Goal: Information Seeking & Learning: Compare options

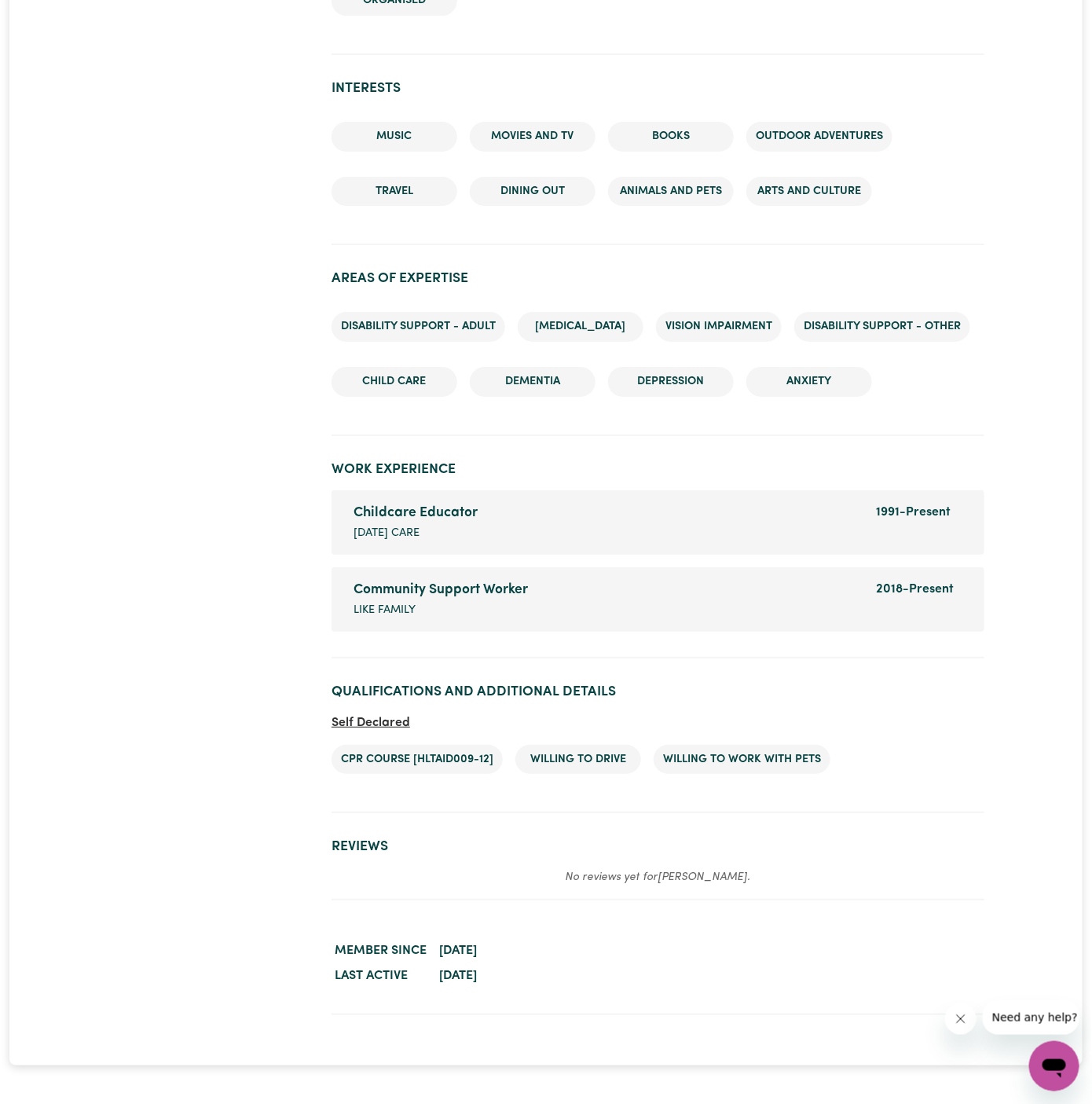
scroll to position [1963, 0]
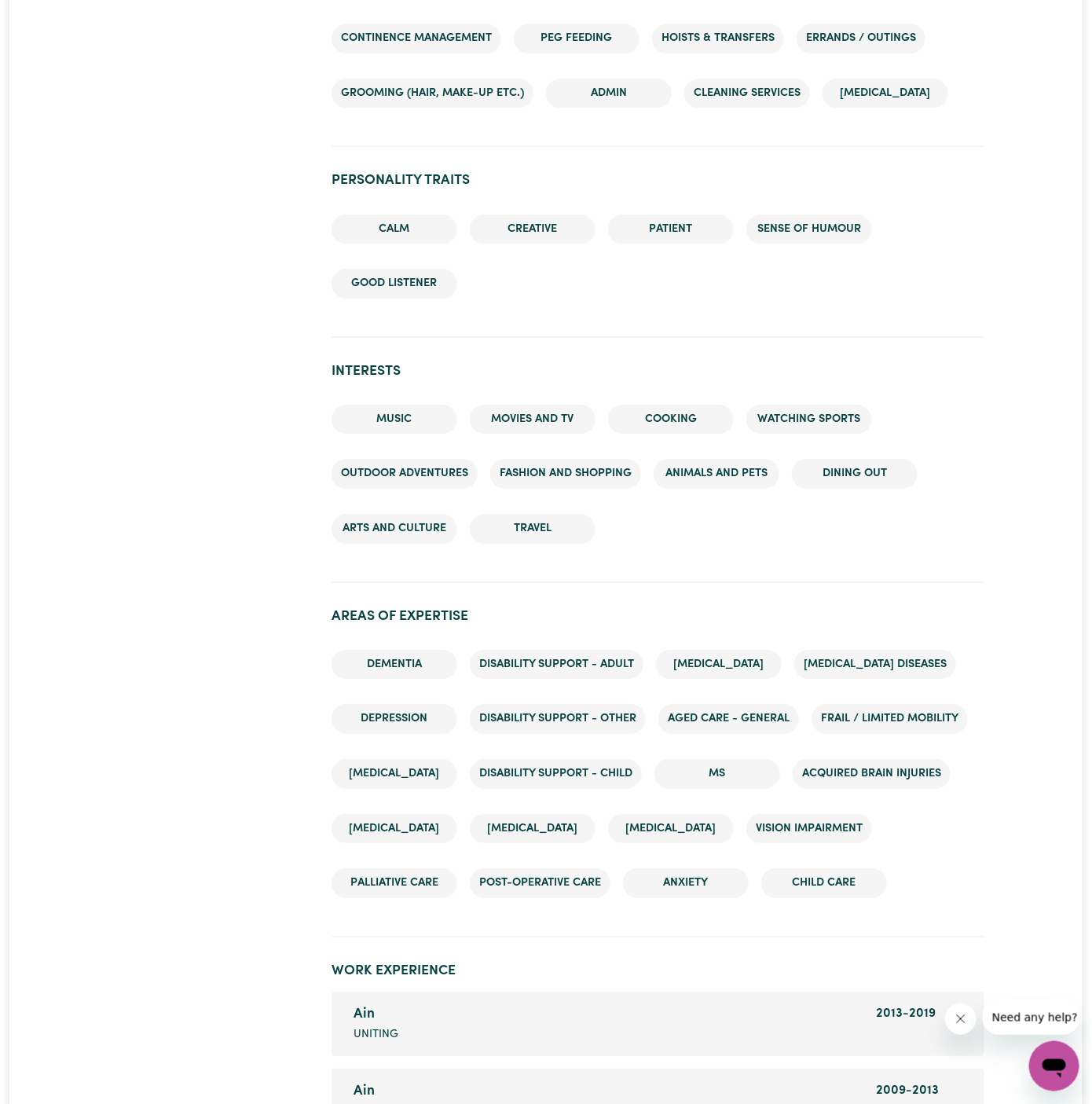
scroll to position [2762, 0]
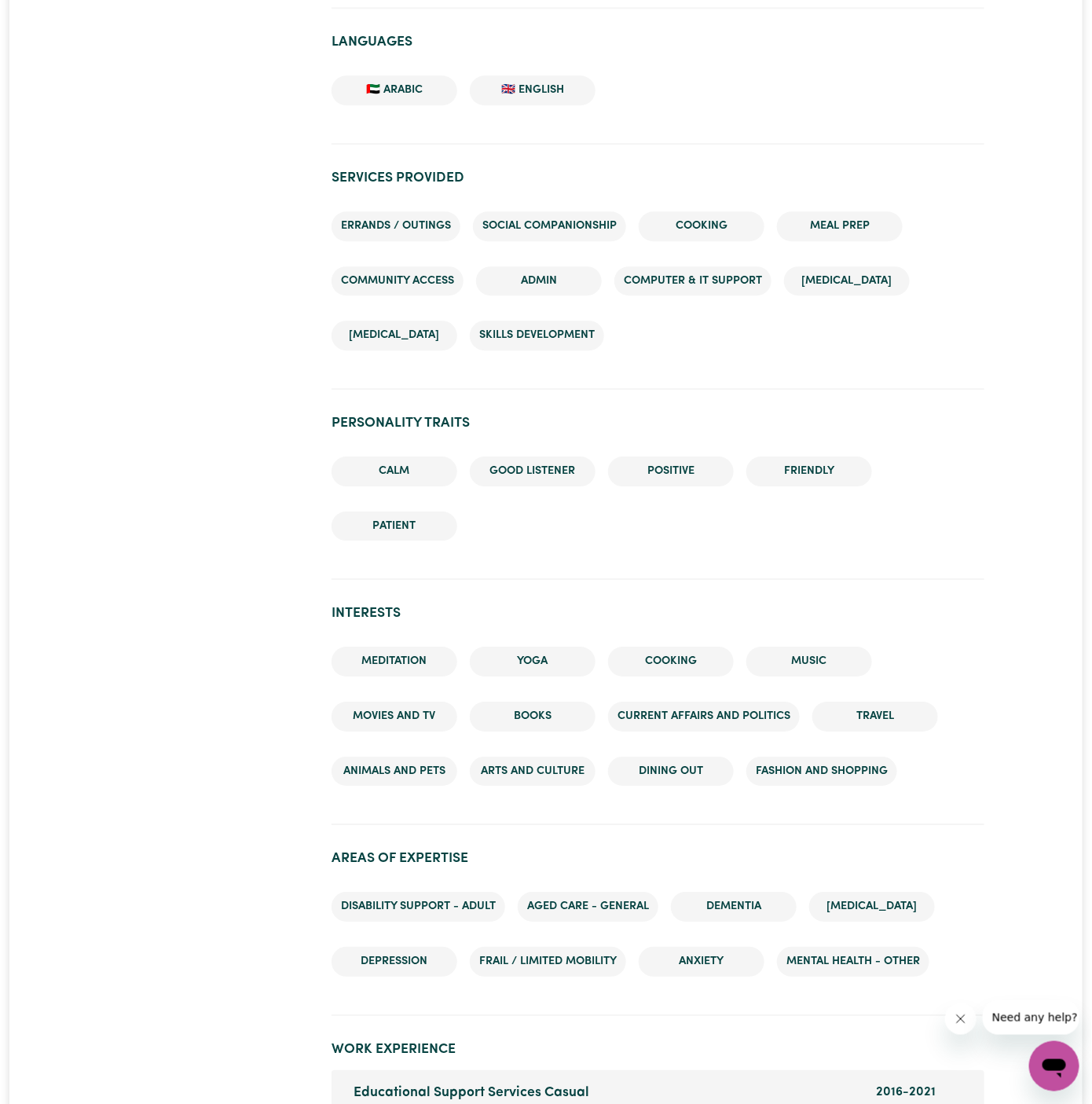
scroll to position [1497, 0]
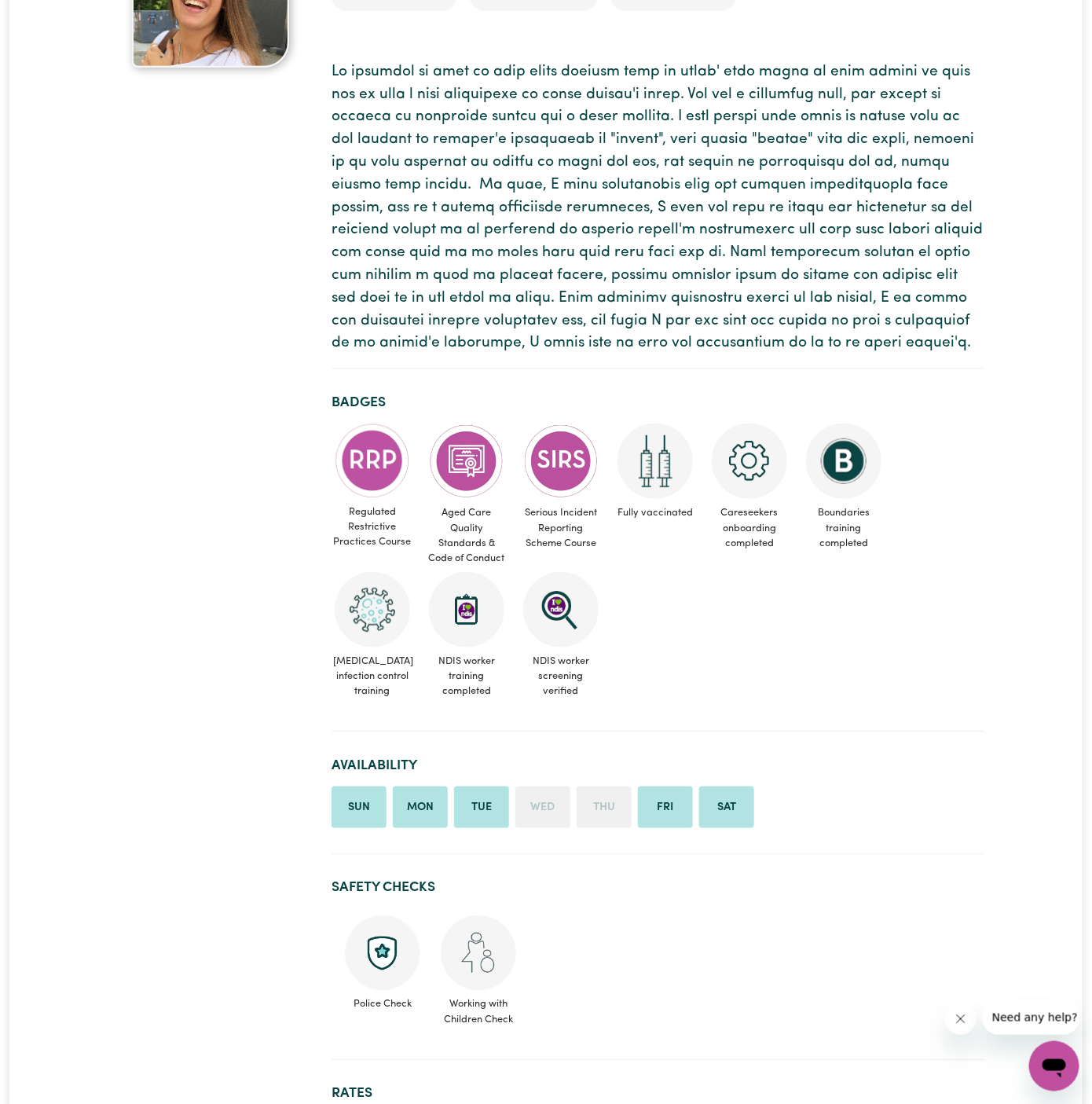
scroll to position [177, 0]
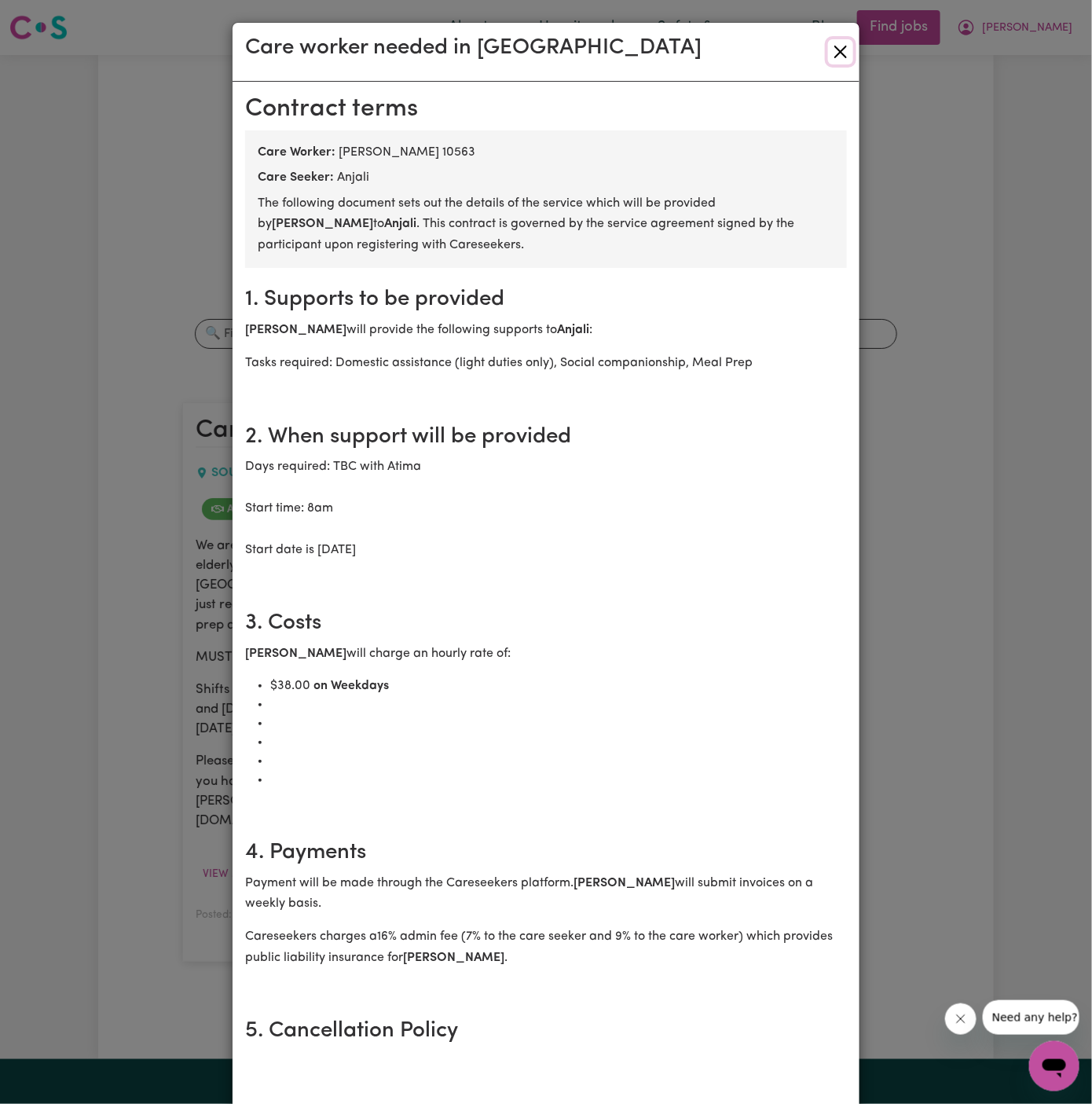
click at [847, 43] on button "Close" at bounding box center [841, 52] width 25 height 25
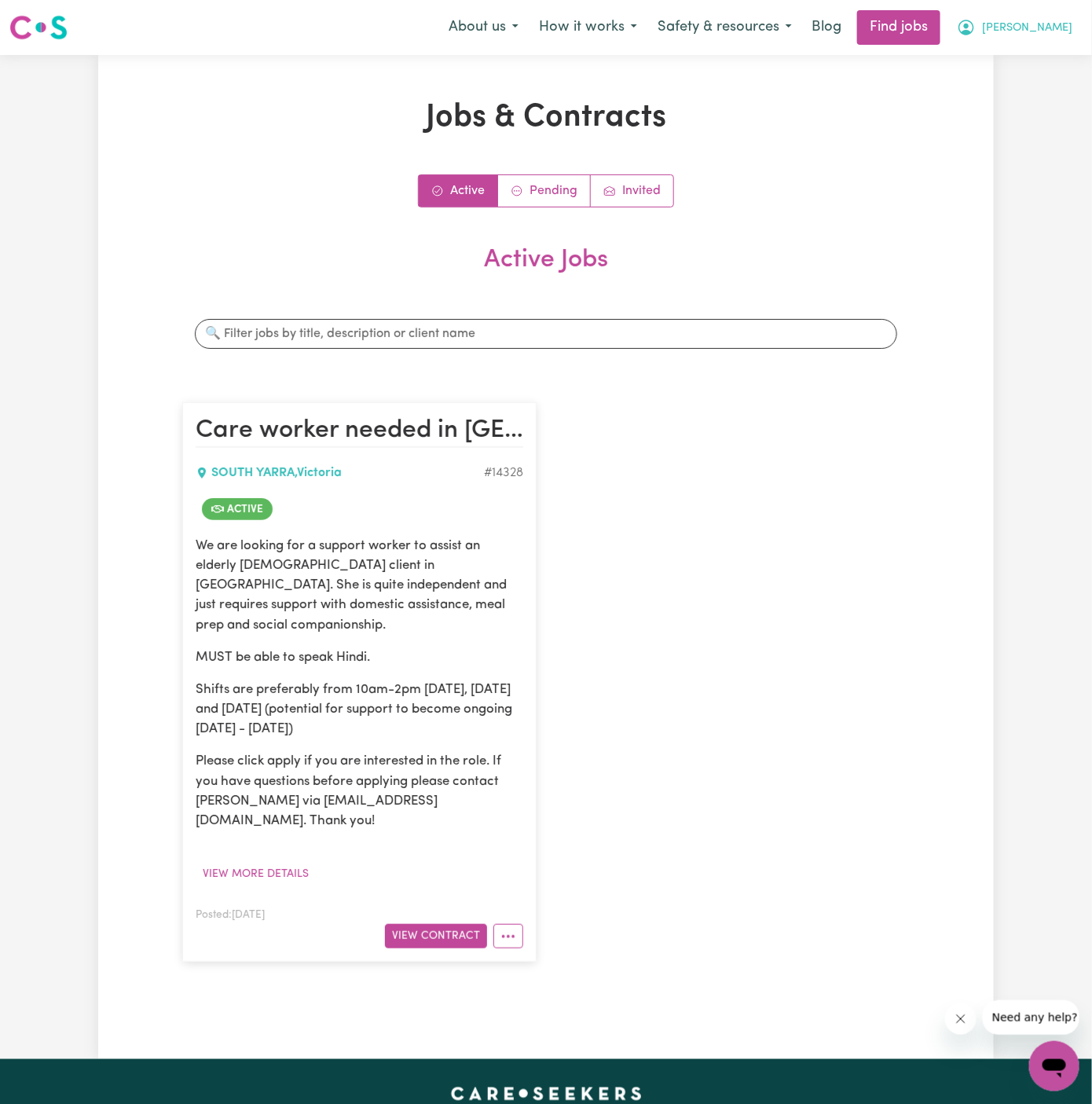
click at [1042, 22] on span "Harpreet" at bounding box center [1027, 28] width 90 height 17
click at [1030, 122] on link "Logout" at bounding box center [1020, 120] width 124 height 30
